Goal: Information Seeking & Learning: Learn about a topic

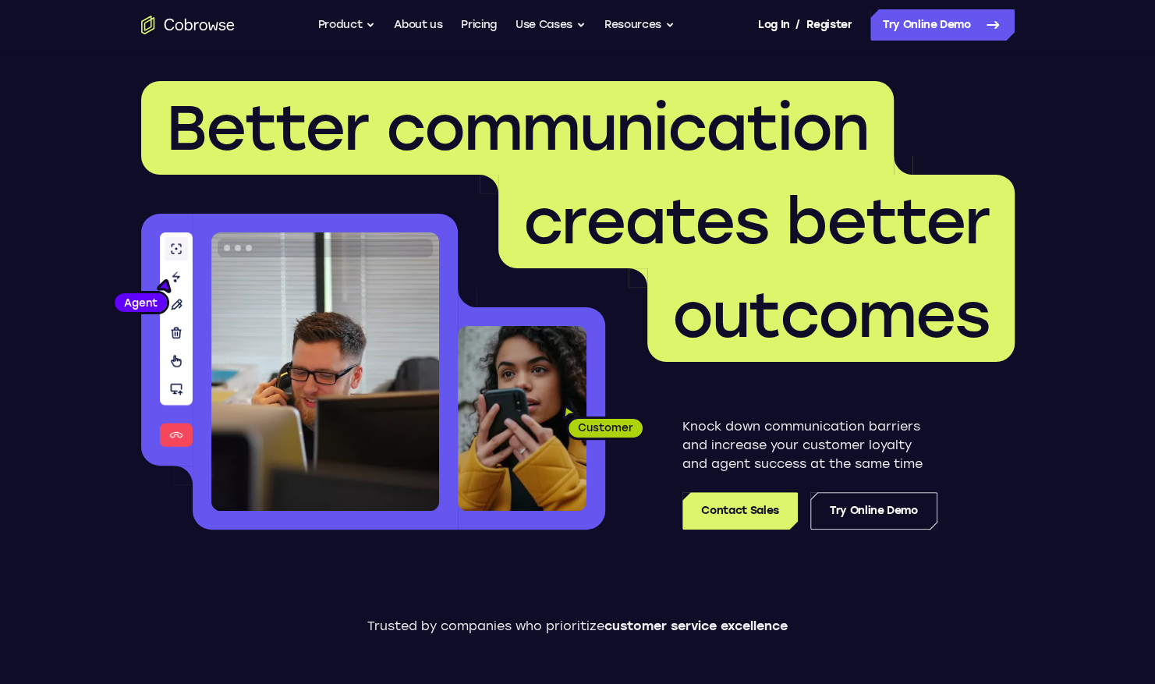
click at [81, 303] on header "Better communication creates better outcomes Customer Agent Agent Knock down co…" at bounding box center [578, 311] width 998 height 523
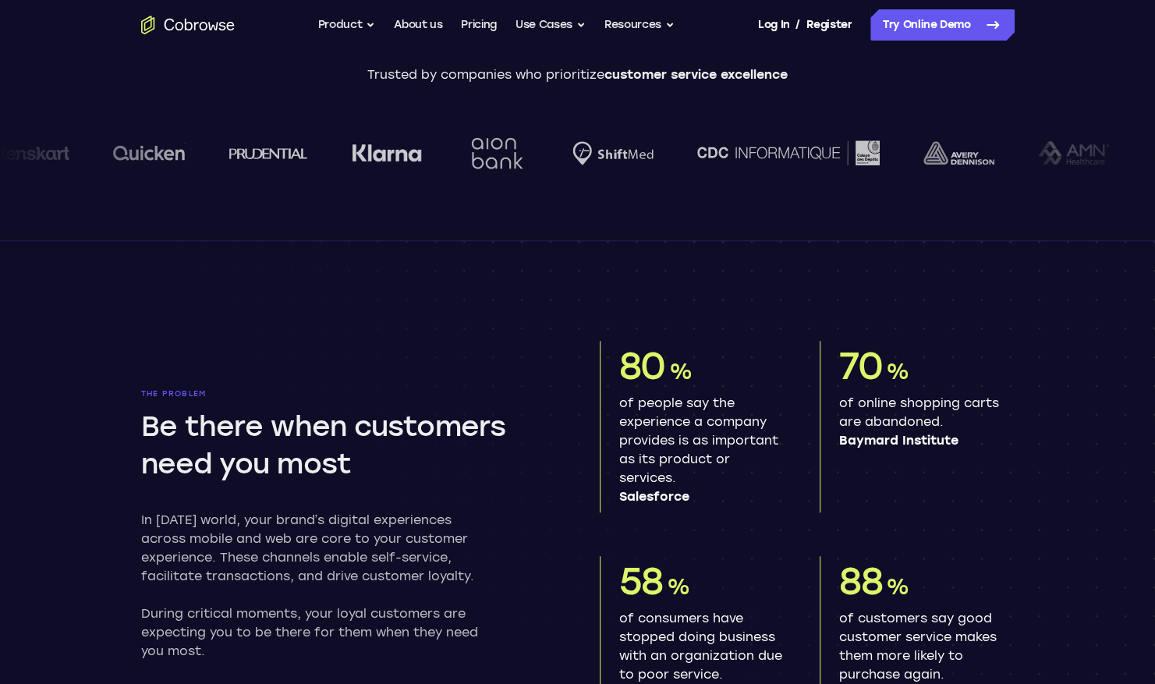
scroll to position [624, 0]
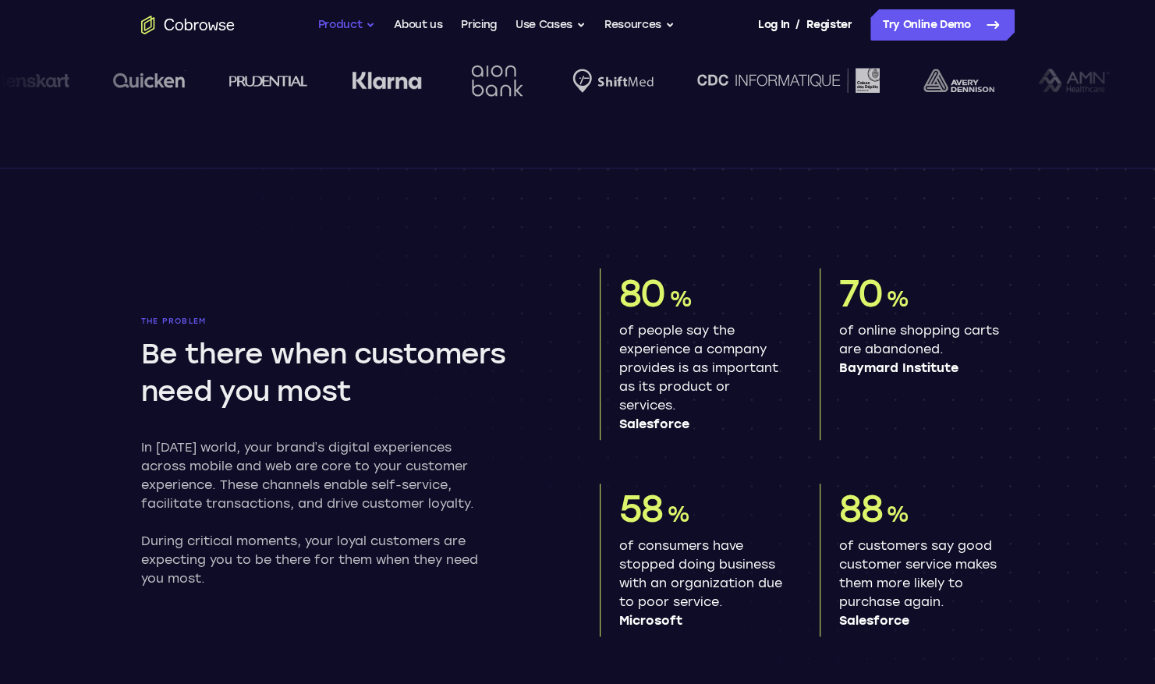
click at [348, 21] on button "Product" at bounding box center [347, 24] width 58 height 31
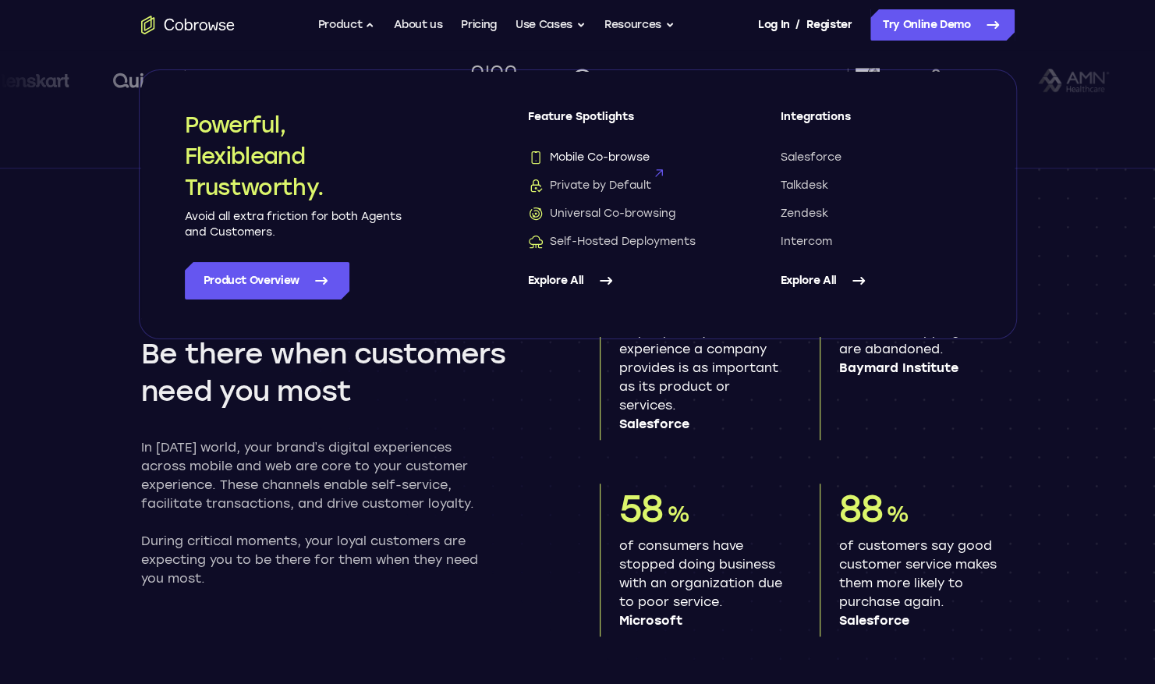
click at [590, 160] on span "Mobile Co-browse" at bounding box center [589, 158] width 122 height 16
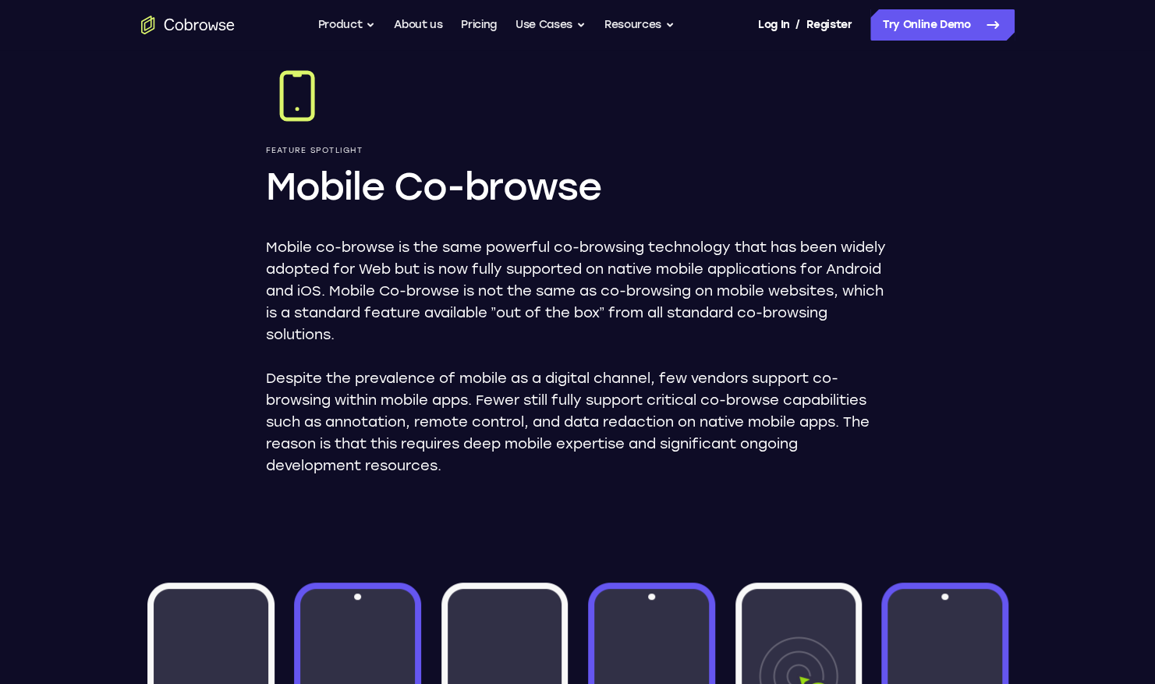
scroll to position [156, 0]
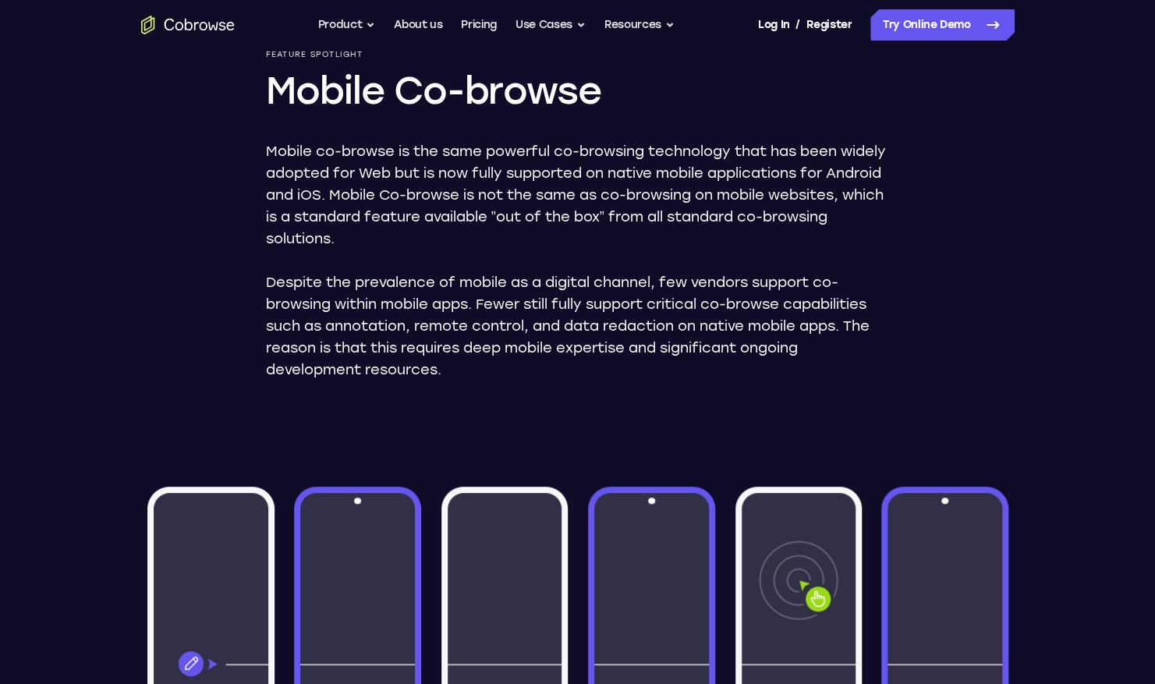
click at [387, 261] on div "Mobile co-browse is the same powerful co-browsing technology that has been wide…" at bounding box center [578, 260] width 624 height 240
click at [360, 26] on button "Product" at bounding box center [347, 24] width 58 height 31
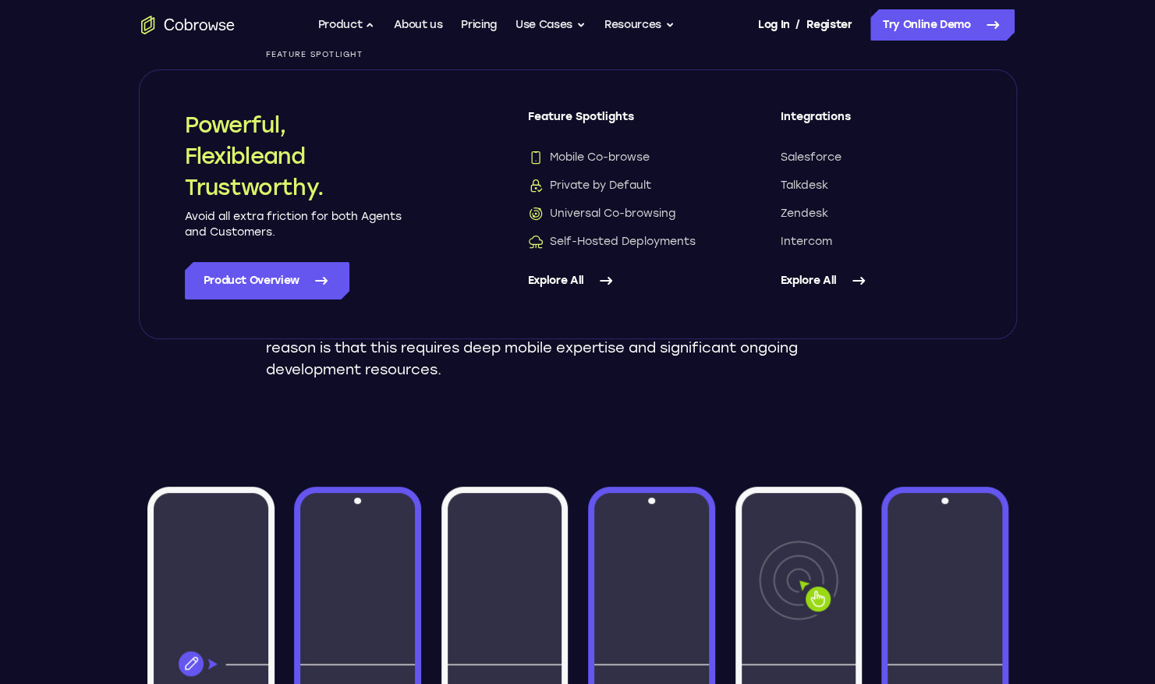
click at [75, 251] on header "Feature Spotlight Mobile Co-browse Mobile co-browse is the same powerful co-bro…" at bounding box center [577, 650] width 1155 height 1512
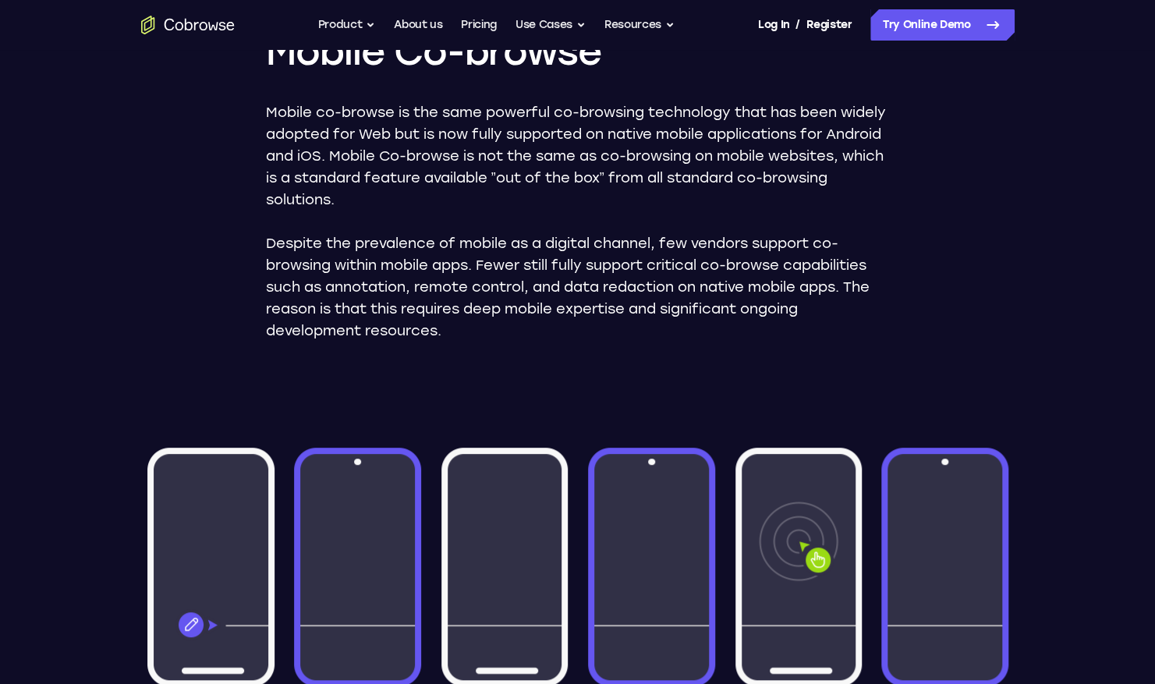
scroll to position [78, 0]
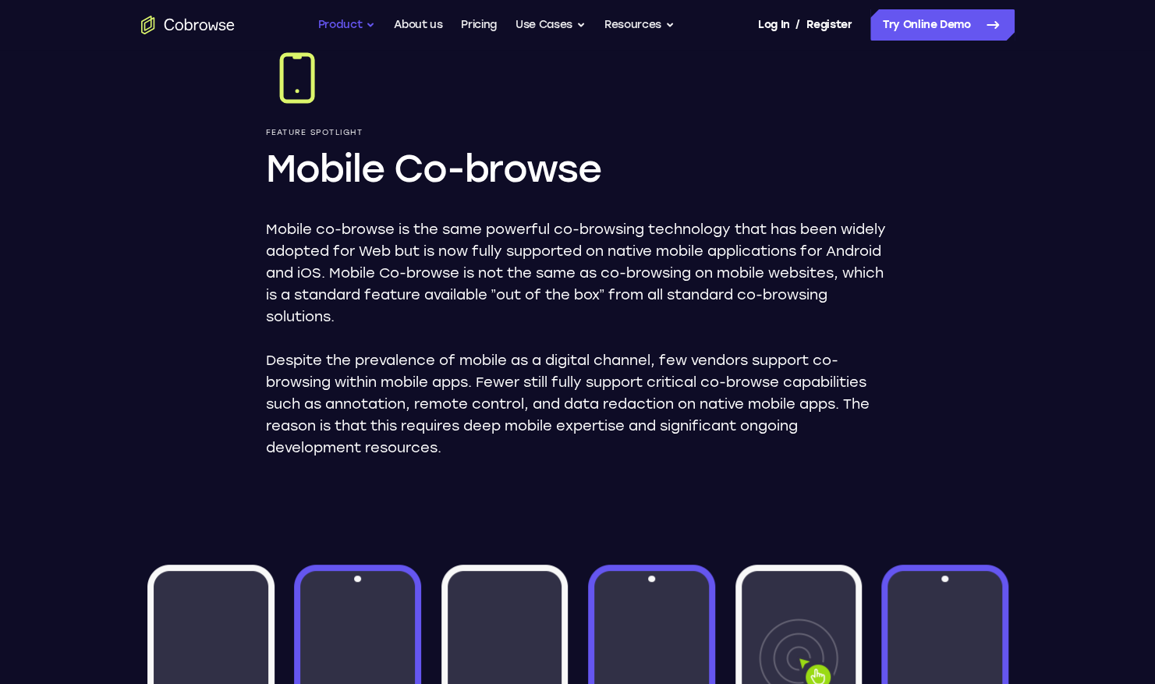
click at [353, 17] on button "Product" at bounding box center [347, 24] width 58 height 31
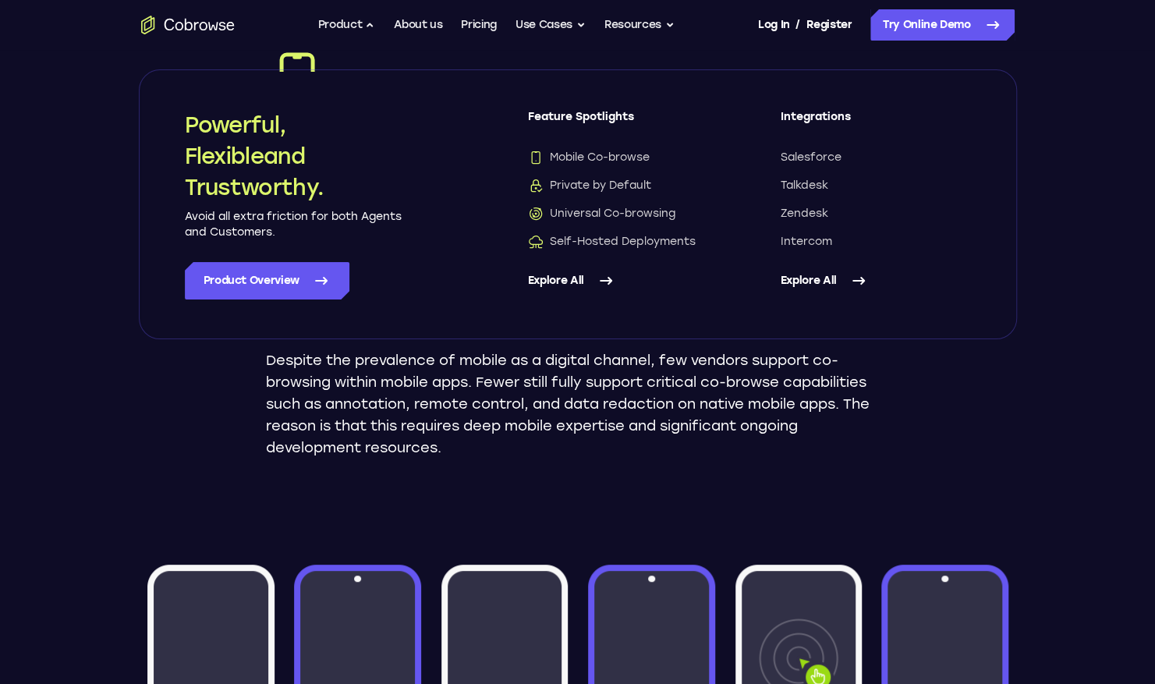
click at [803, 281] on link "Explore All" at bounding box center [876, 280] width 190 height 37
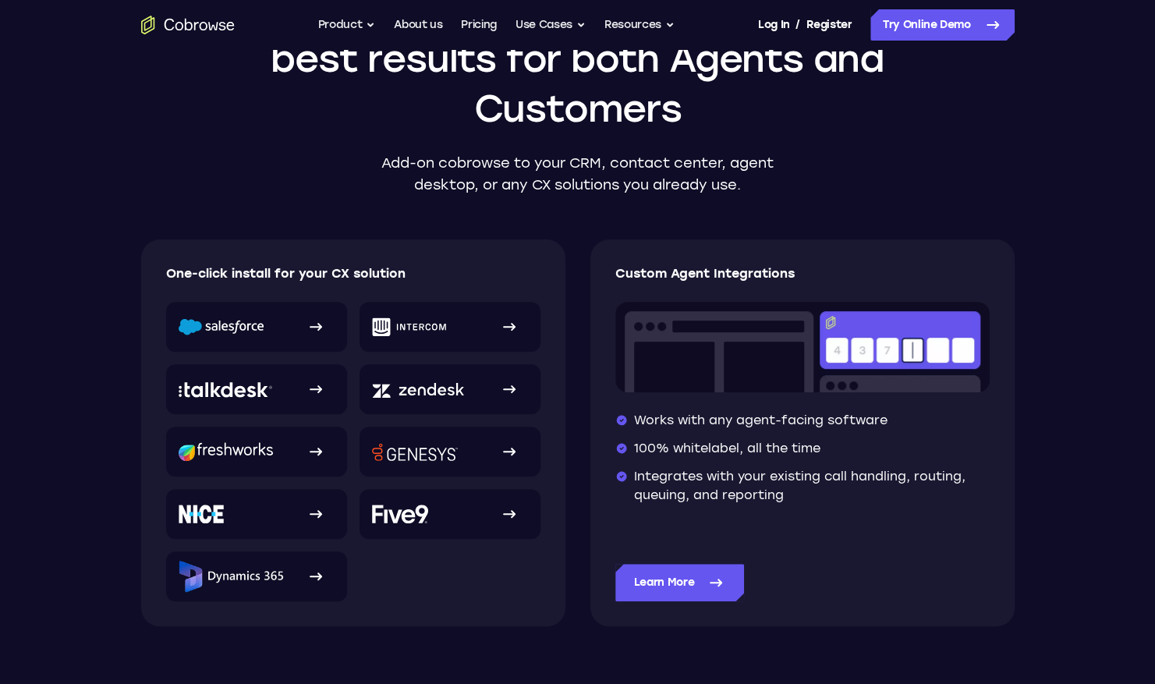
scroll to position [156, 0]
click at [198, 20] on icon "Go to the home page" at bounding box center [188, 25] width 94 height 19
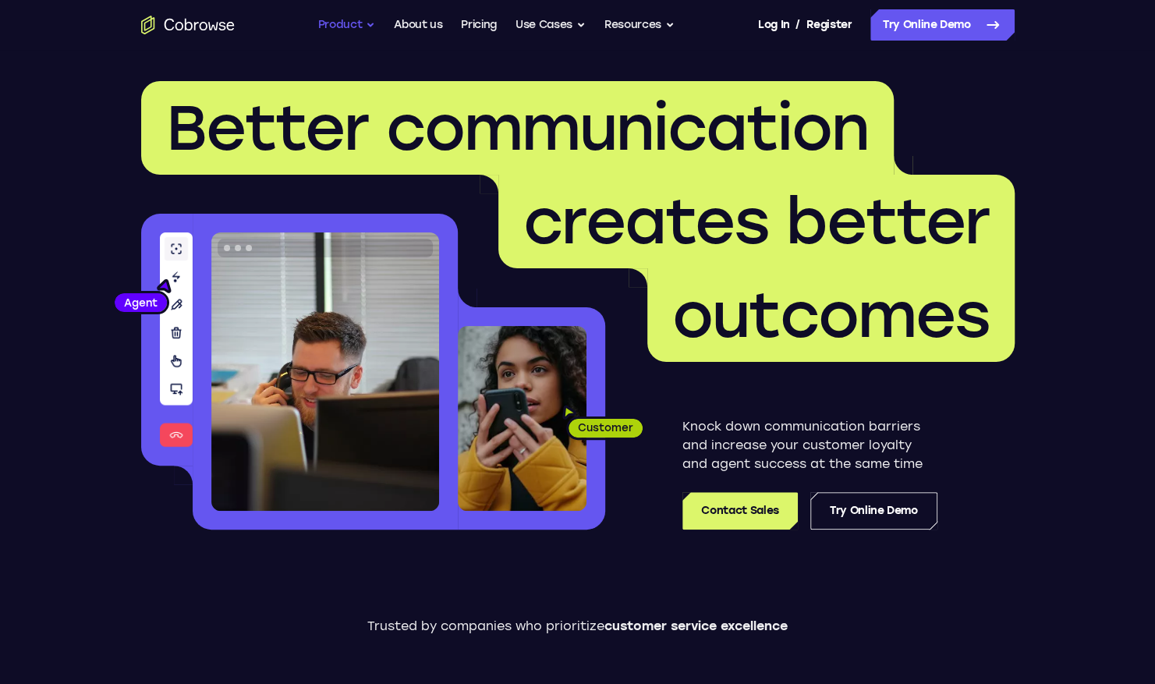
click at [367, 20] on button "Product" at bounding box center [347, 24] width 58 height 31
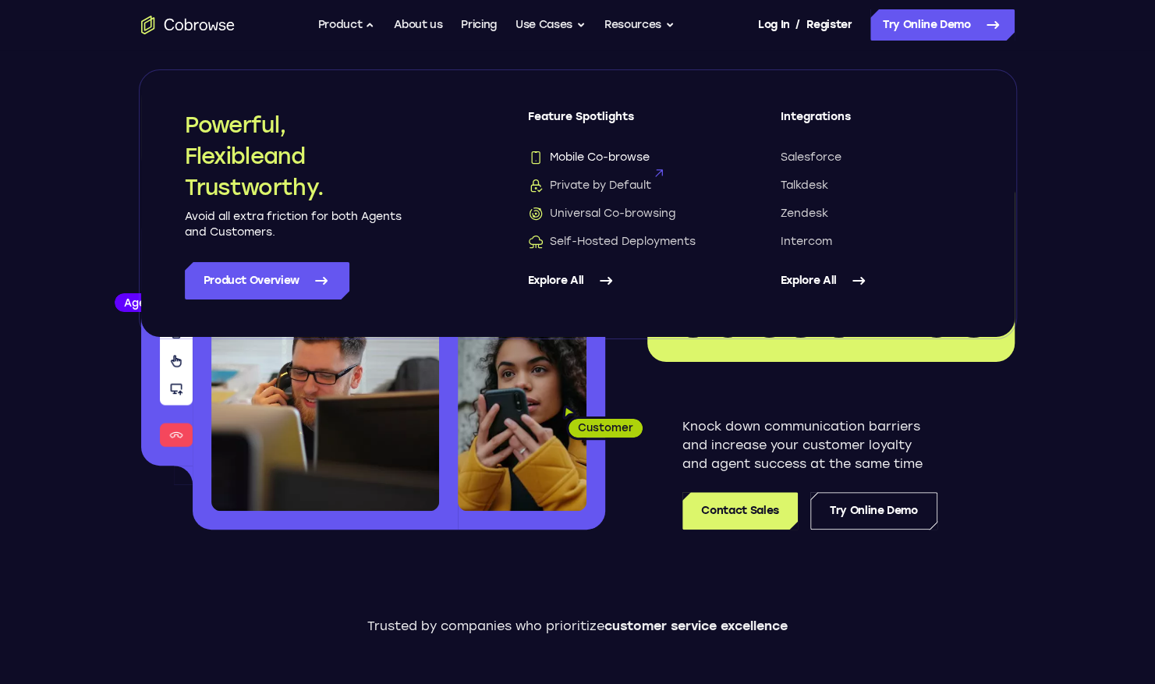
click at [584, 159] on span "Mobile Co-browse" at bounding box center [589, 158] width 122 height 16
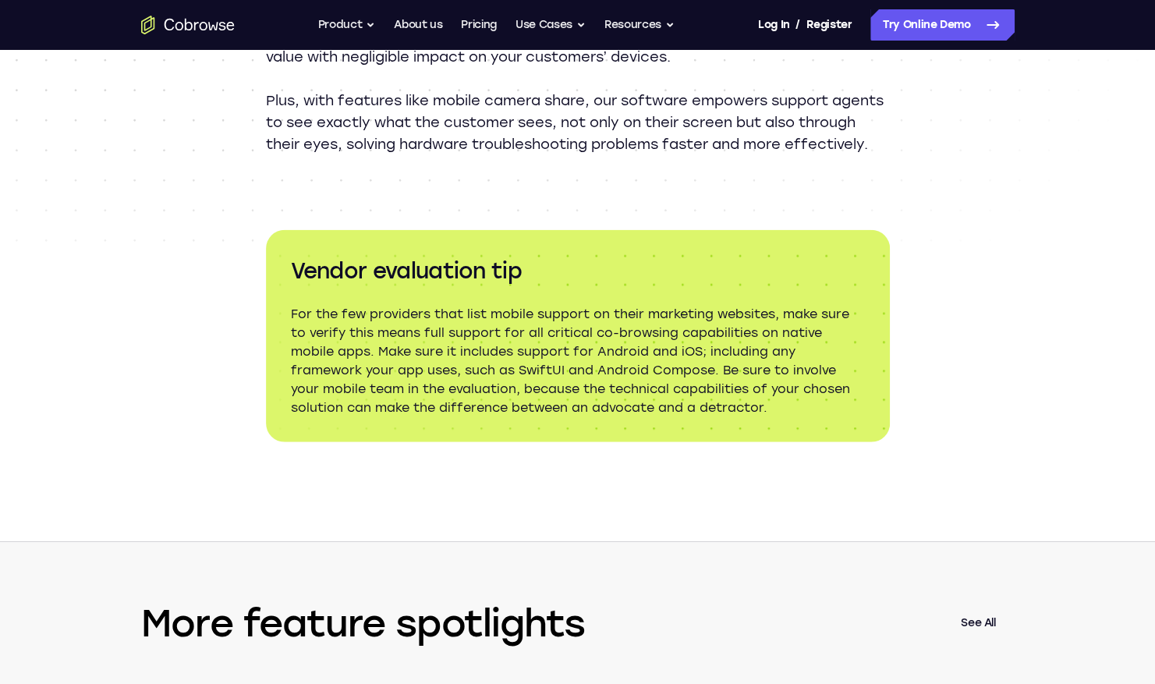
scroll to position [2106, 0]
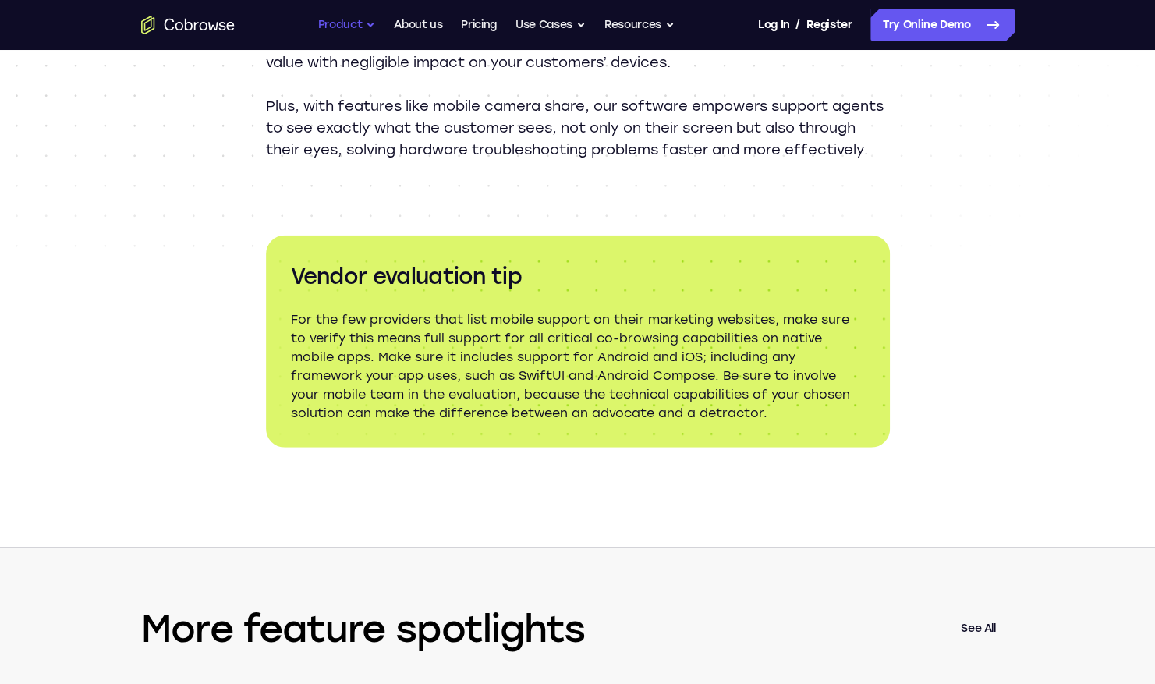
click at [356, 23] on button "Product" at bounding box center [347, 24] width 58 height 31
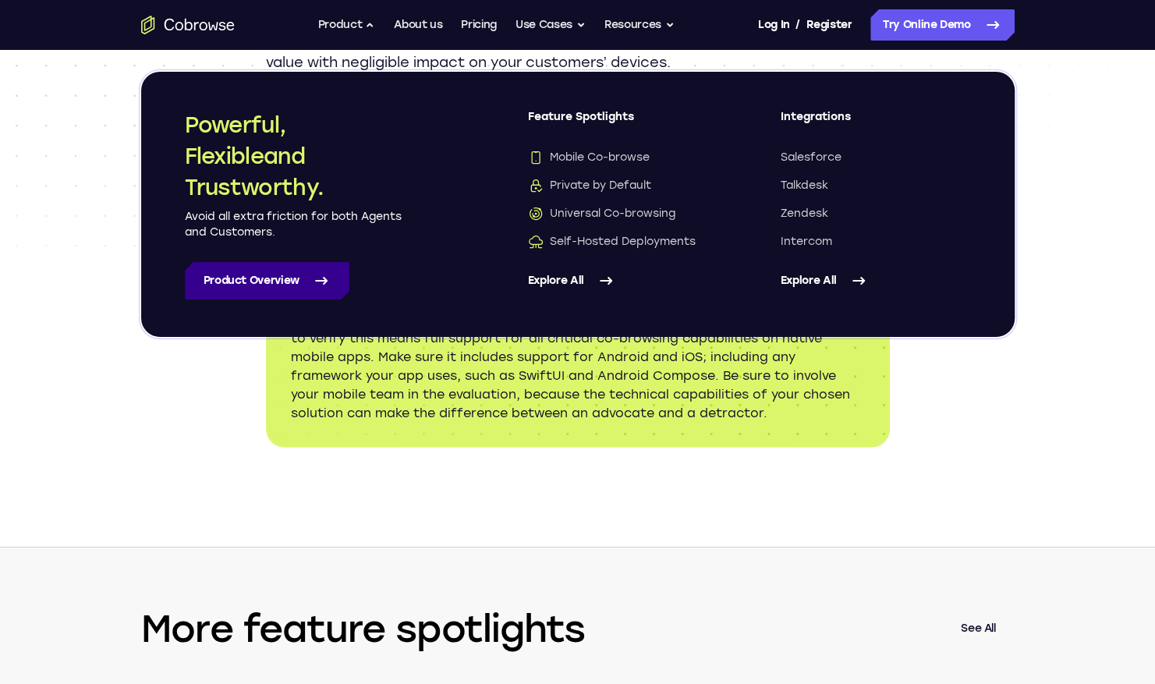
click at [285, 282] on link "Product Overview" at bounding box center [267, 280] width 165 height 37
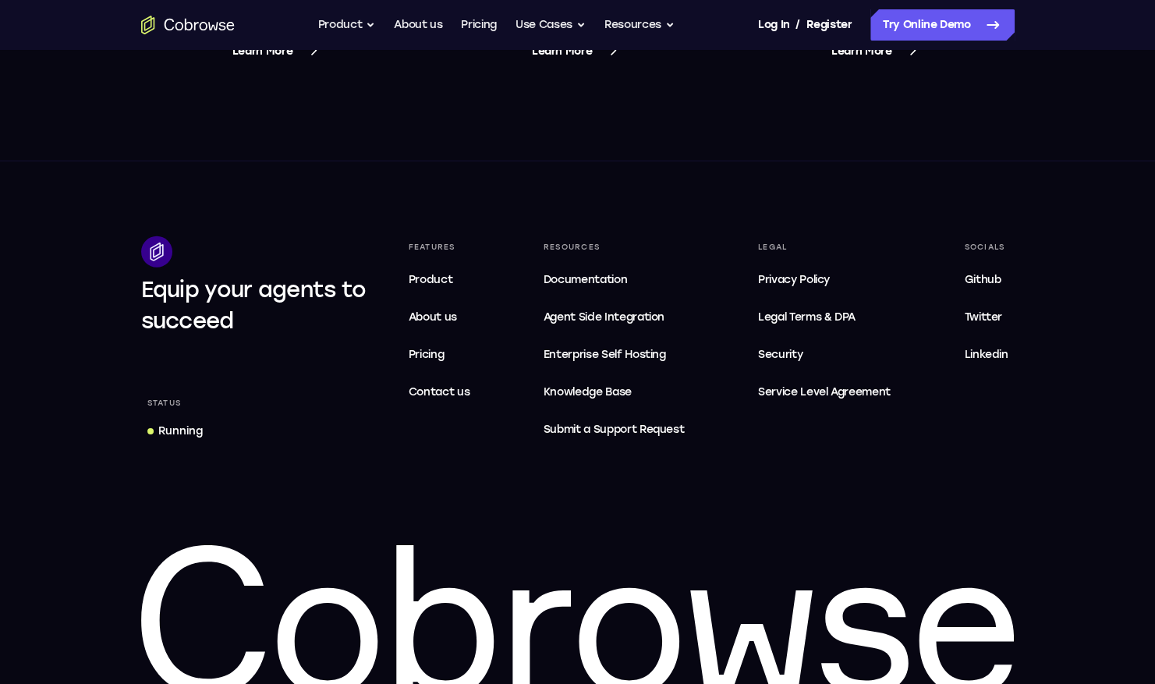
scroll to position [6182, 0]
